Goal: Information Seeking & Learning: Stay updated

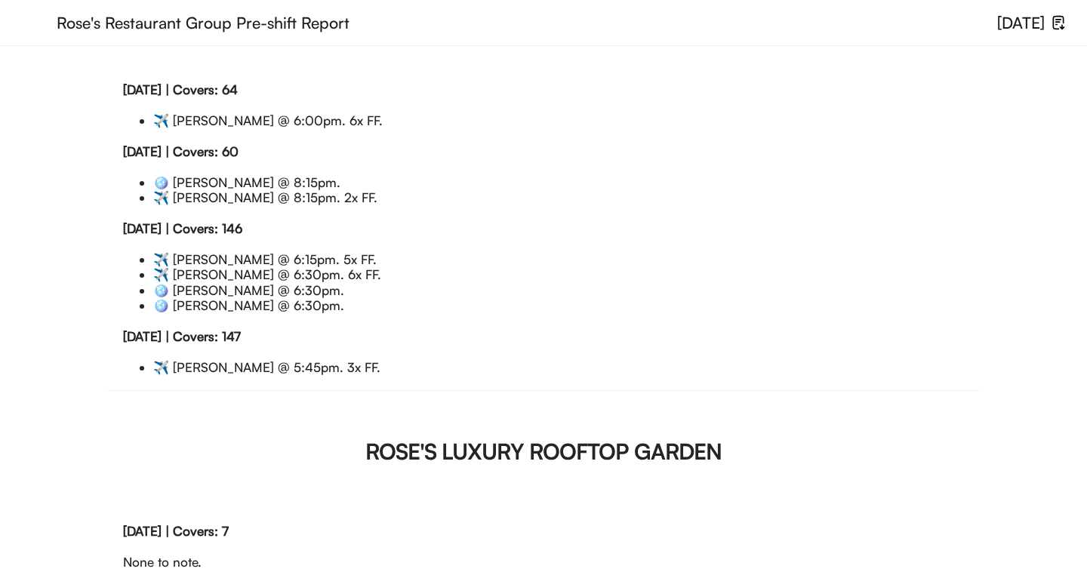
scroll to position [327, 0]
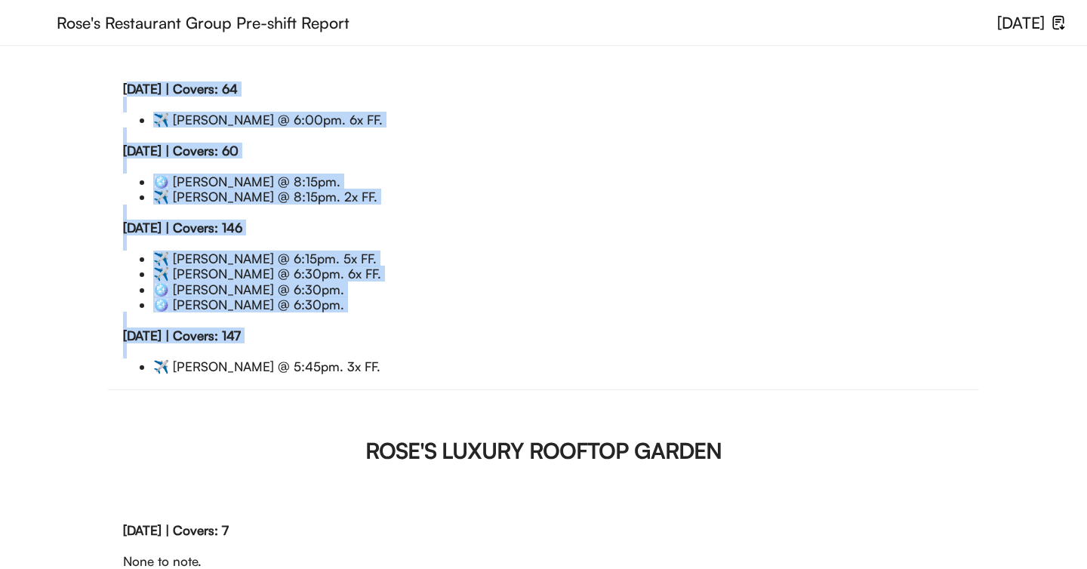
drag, startPoint x: 124, startPoint y: 118, endPoint x: 387, endPoint y: 466, distance: 435.8
click at [387, 389] on div "[DATE] | Covers: Closed None to note. [DATE] | Covers: 41 None to note. [DATE] …" at bounding box center [543, 235] width 871 height 308
copy div "[DATE] | Covers: 64 ✈️️ [PERSON_NAME] @ 6:00pm. 6x FF. [DATE] | Covers: 60 🪩 [P…"
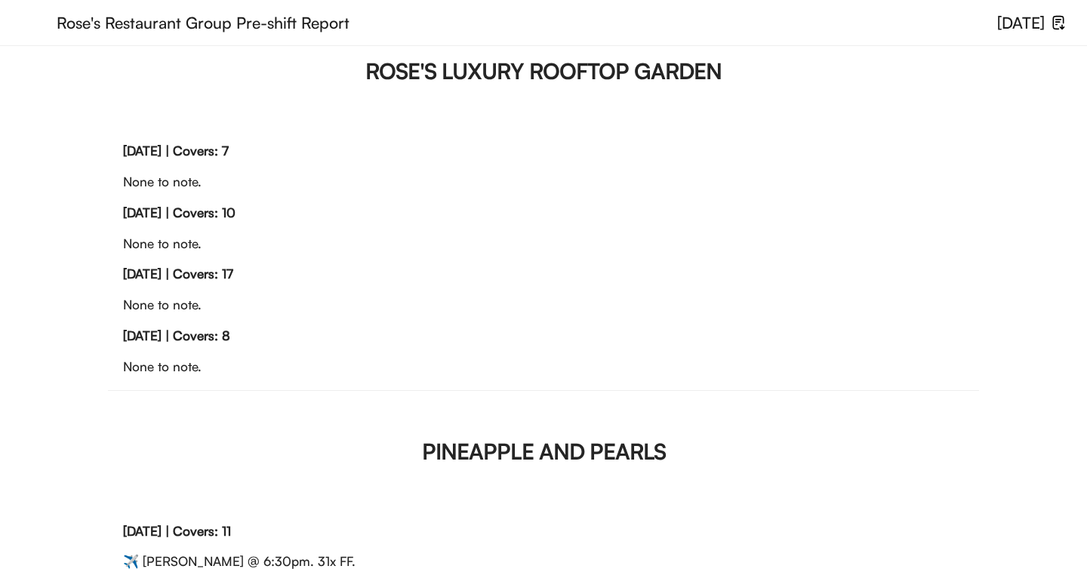
scroll to position [729, 0]
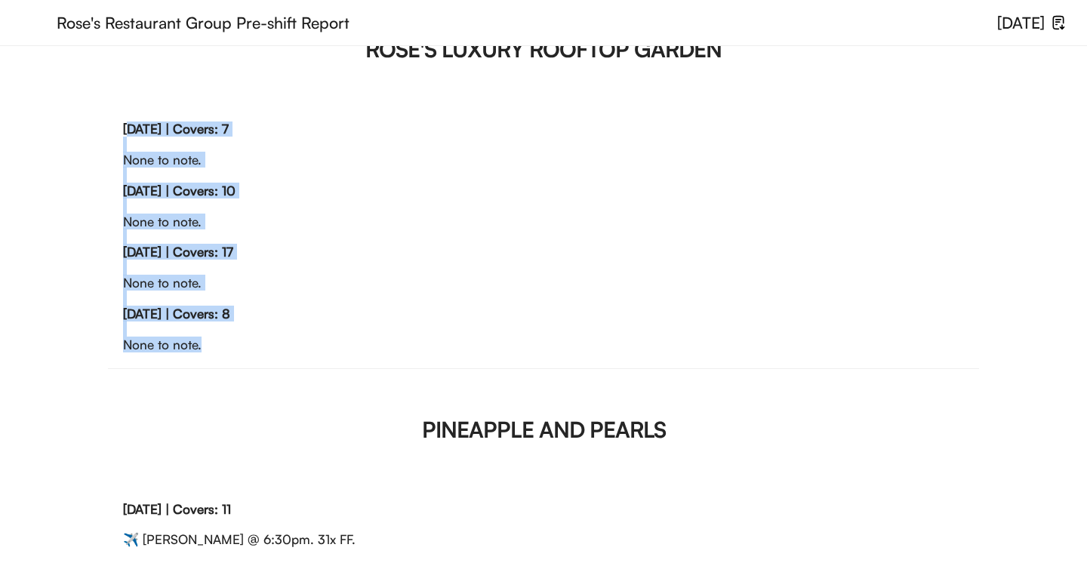
drag, startPoint x: 124, startPoint y: 220, endPoint x: 219, endPoint y: 487, distance: 283.5
click at [219, 367] on div "[DATE] | Covers: Closed None to note. [DATE] | Covers: 8 None to note. [DATE] |…" at bounding box center [543, 244] width 871 height 246
copy div "[DATE] | Covers: 7 None to note. [DATE] | Covers: 10 None to note. [DATE] | Cov…"
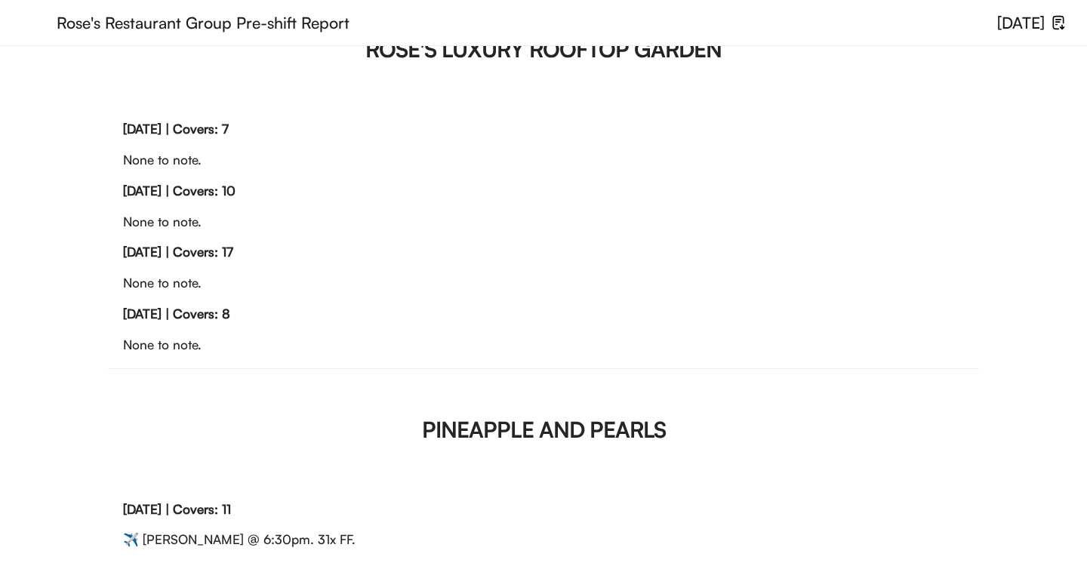
click at [405, 245] on div "[DATE] | Covers: 10 None to note." at bounding box center [543, 214] width 841 height 62
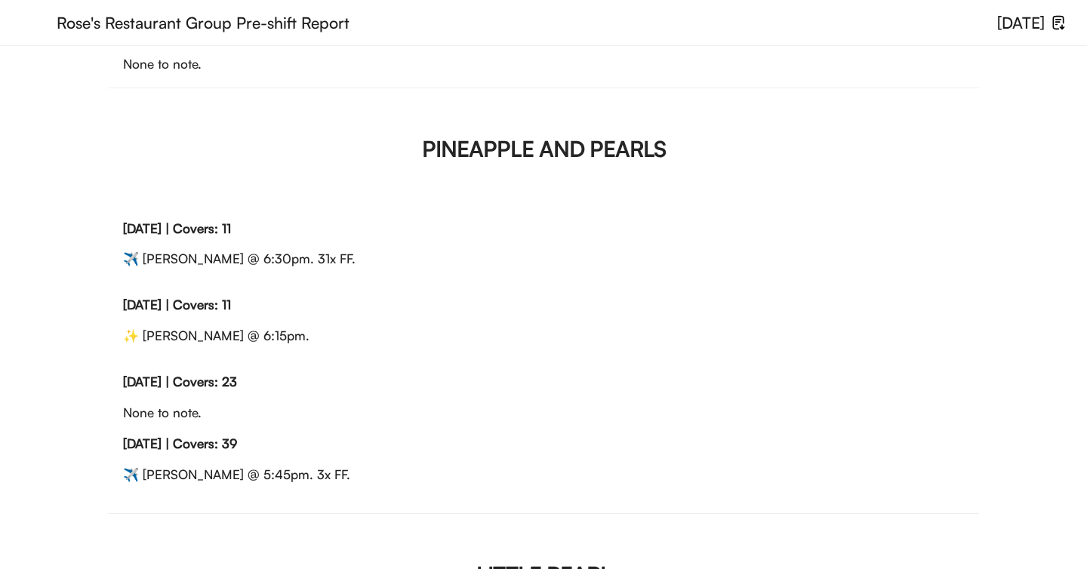
scroll to position [1188, 0]
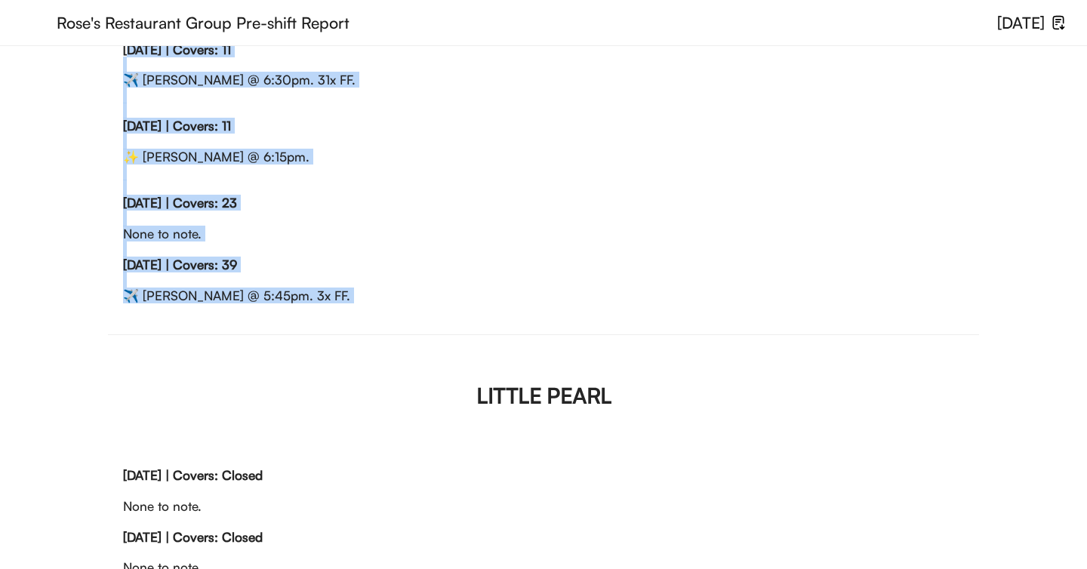
drag, startPoint x: 124, startPoint y: 201, endPoint x: 362, endPoint y: 507, distance: 387.1
click at [362, 334] on div "[DATE] | Covers: Closed None to note. [DATE] | Covers: Closed None to note. [DA…" at bounding box center [543, 188] width 871 height 292
copy div "[DATE] | Covers: 11 ✈️️ [PERSON_NAME] @ 6:30pm. 31x FF. [DATE] | Covers: 11 ✨ […"
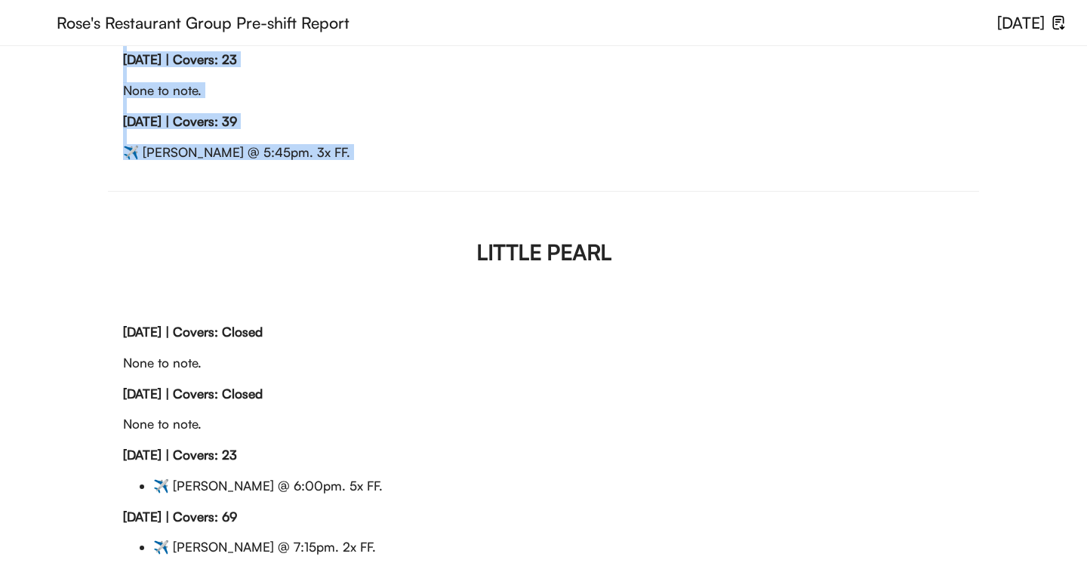
scroll to position [1628, 0]
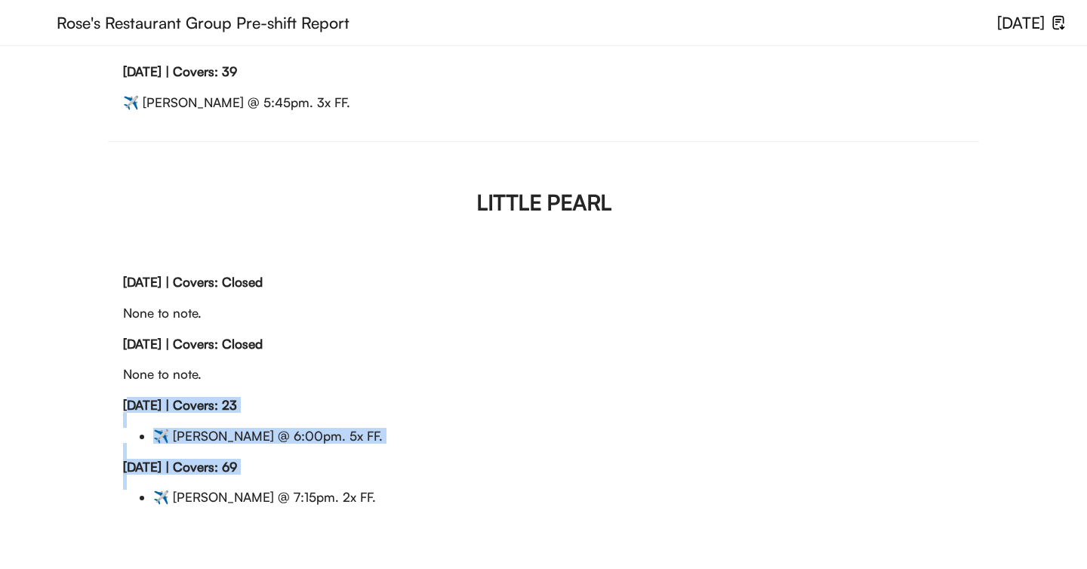
drag, startPoint x: 124, startPoint y: 405, endPoint x: 450, endPoint y: 541, distance: 352.4
copy div "[DATE] | Covers: 23 ✈️️ [PERSON_NAME] @ 6:00pm. 5x FF. [DATE] | Covers: 69"
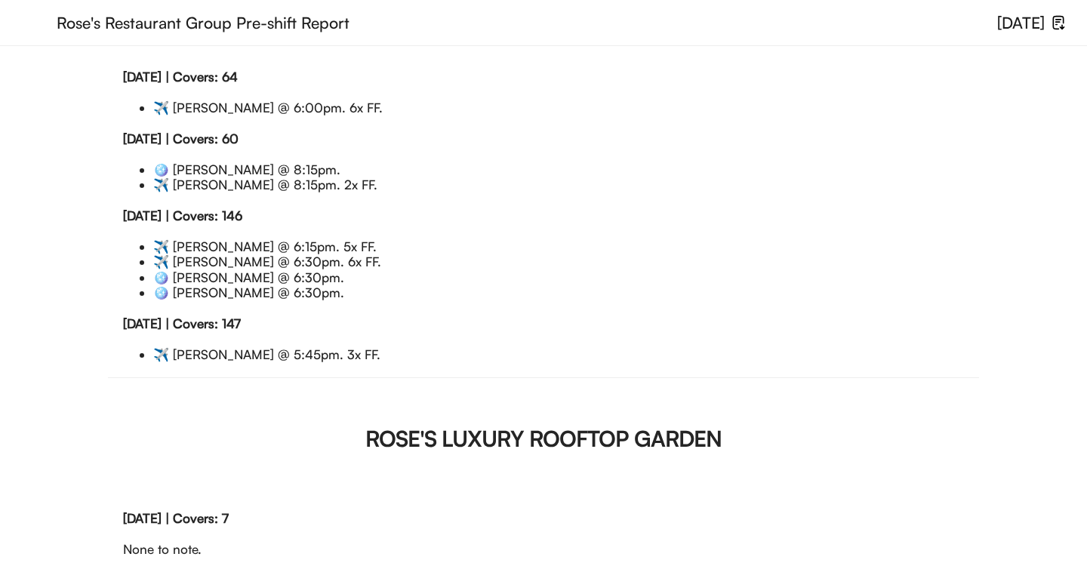
scroll to position [0, 0]
